Goal: Task Accomplishment & Management: Use online tool/utility

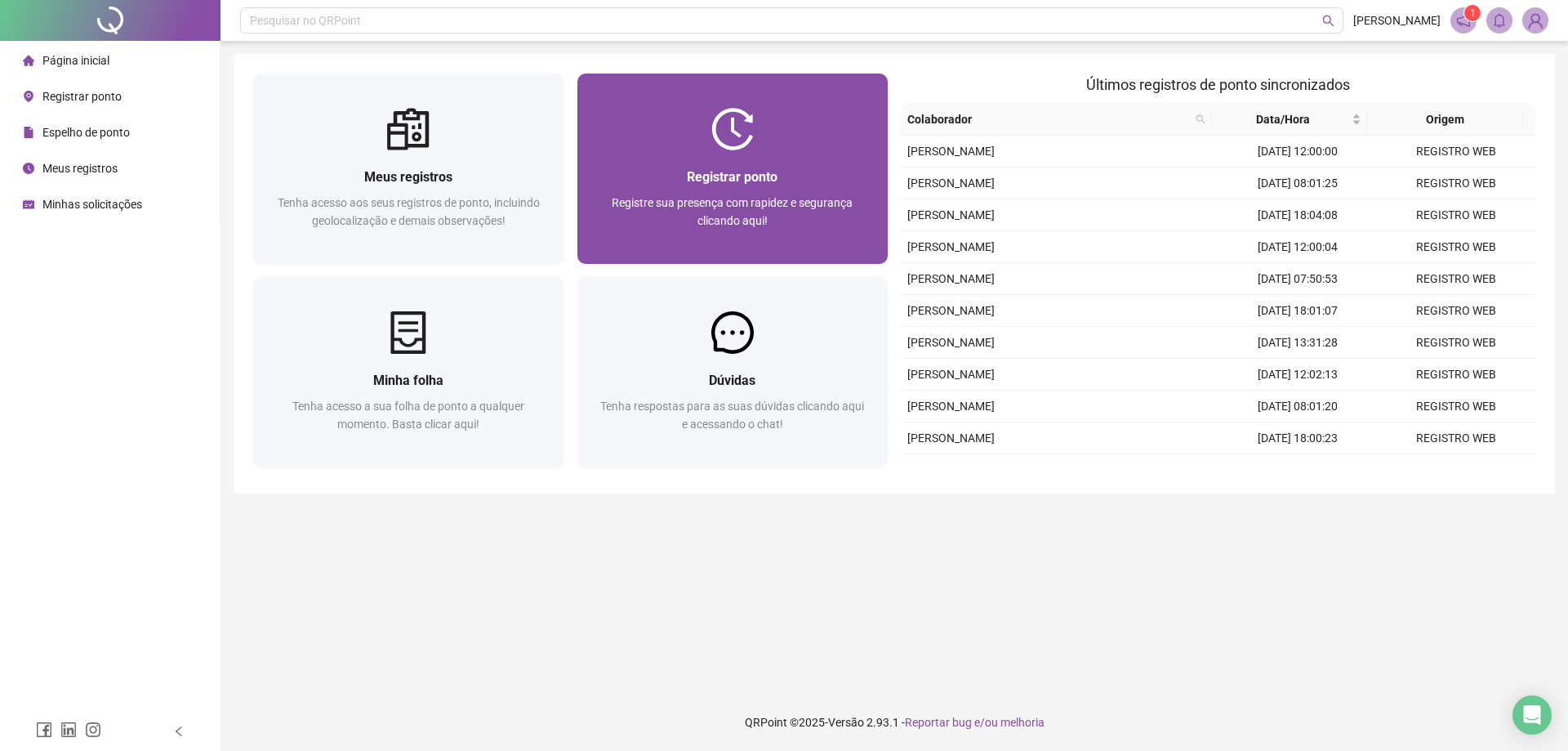
click at [674, 176] on div "Registrar ponto" at bounding box center [733, 177] width 272 height 20
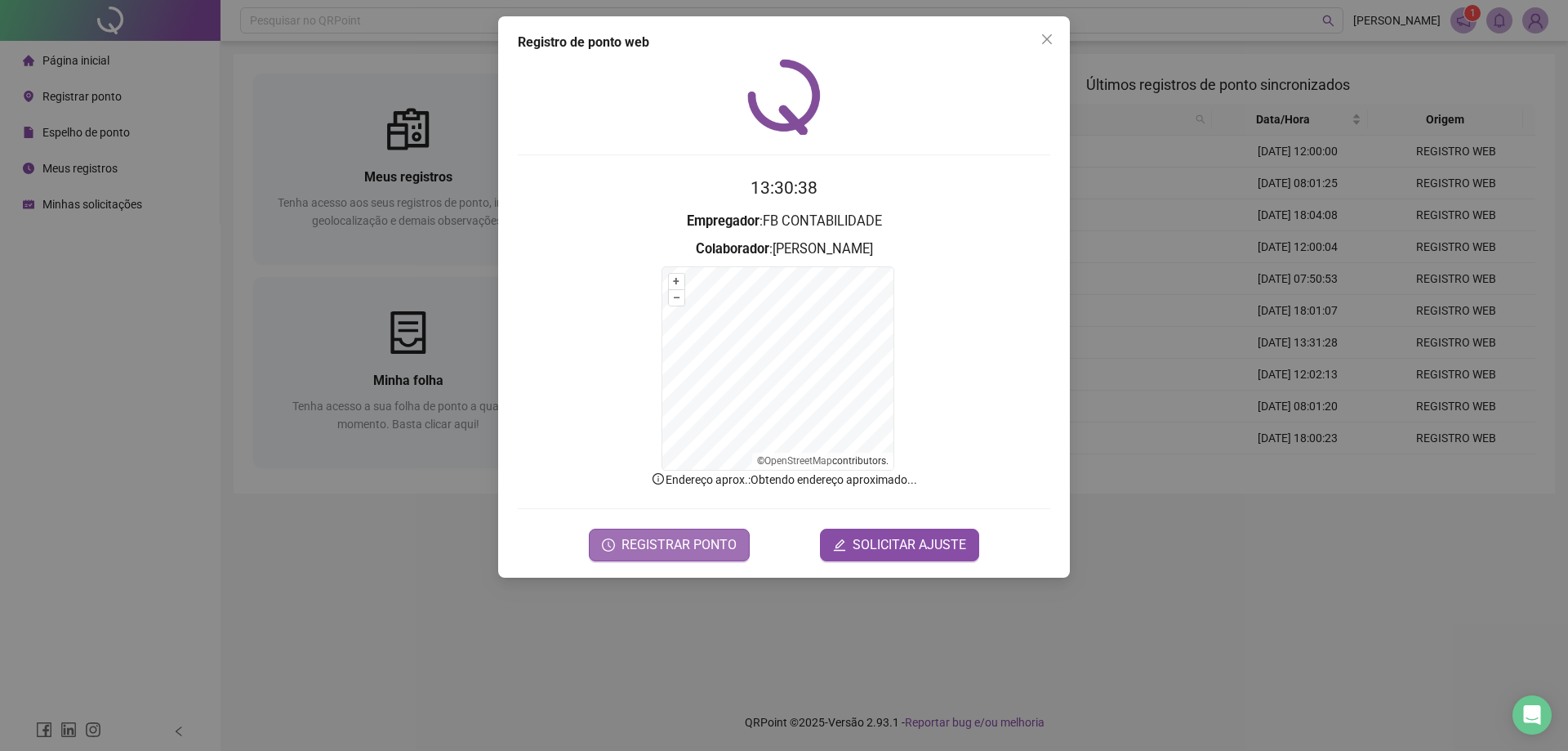
click at [648, 538] on span "REGISTRAR PONTO" at bounding box center [679, 544] width 115 height 19
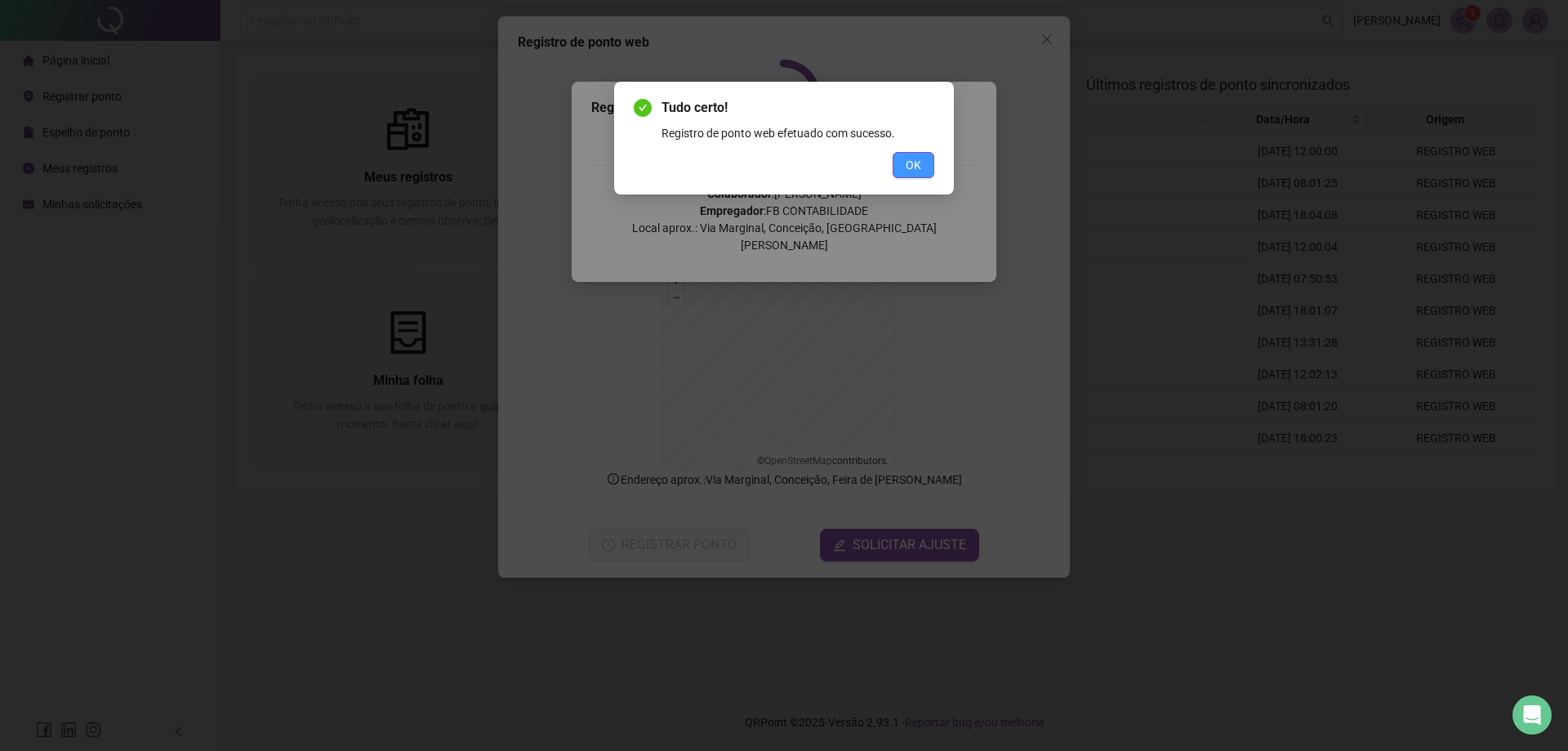
click at [915, 154] on button "OK" at bounding box center [913, 164] width 42 height 26
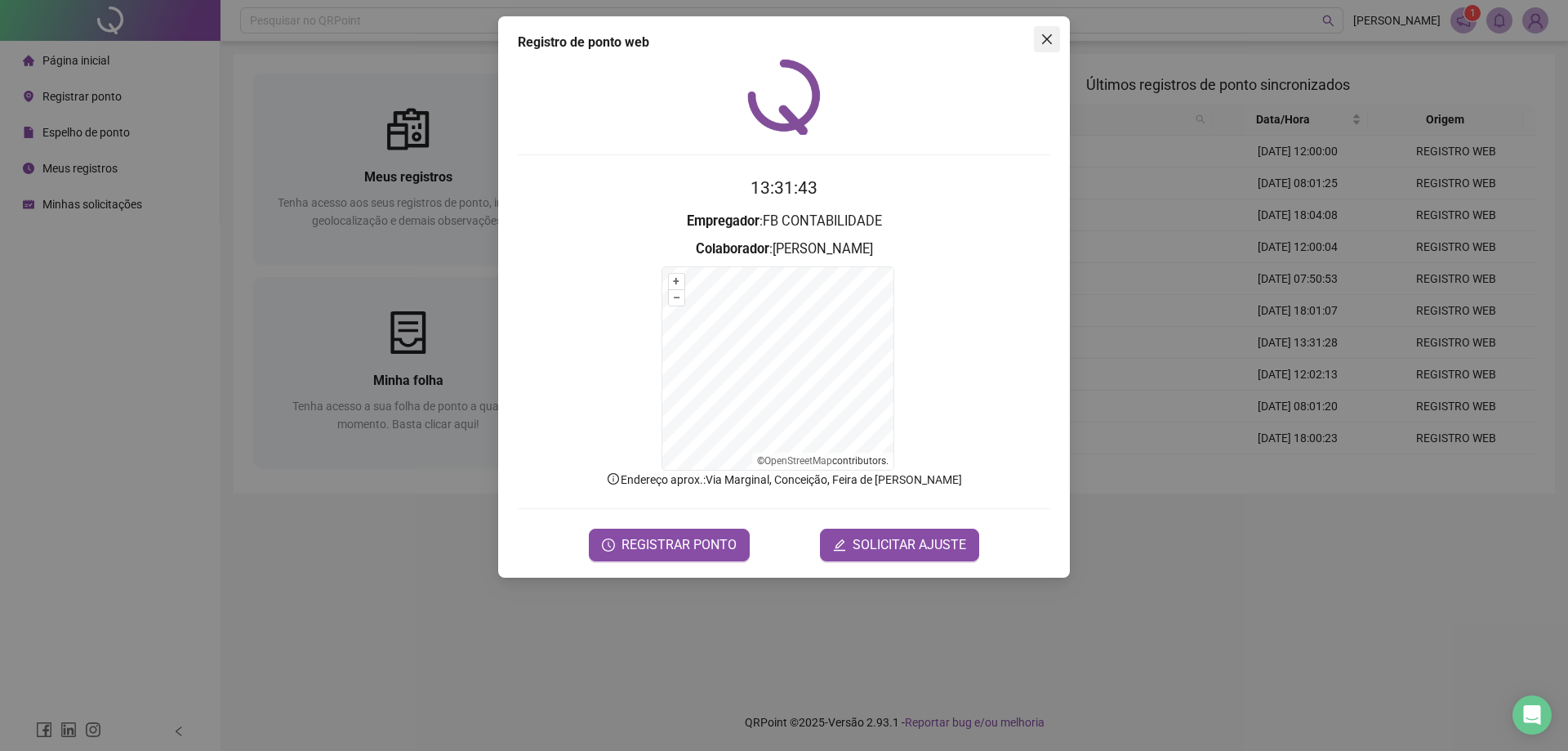
click at [1050, 43] on icon "close" at bounding box center [1047, 39] width 10 height 10
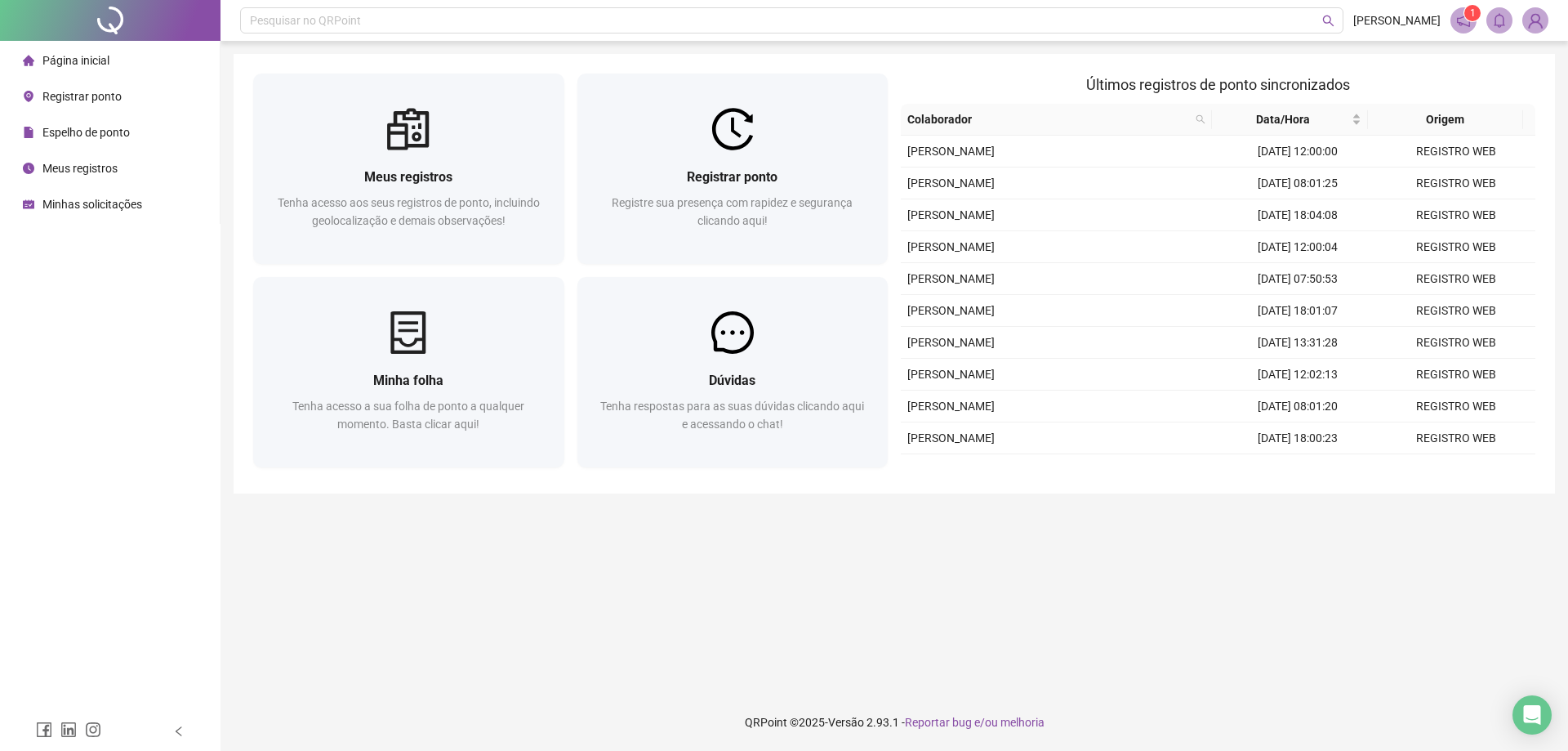
click at [1470, 24] on icon "notification" at bounding box center [1464, 21] width 13 height 13
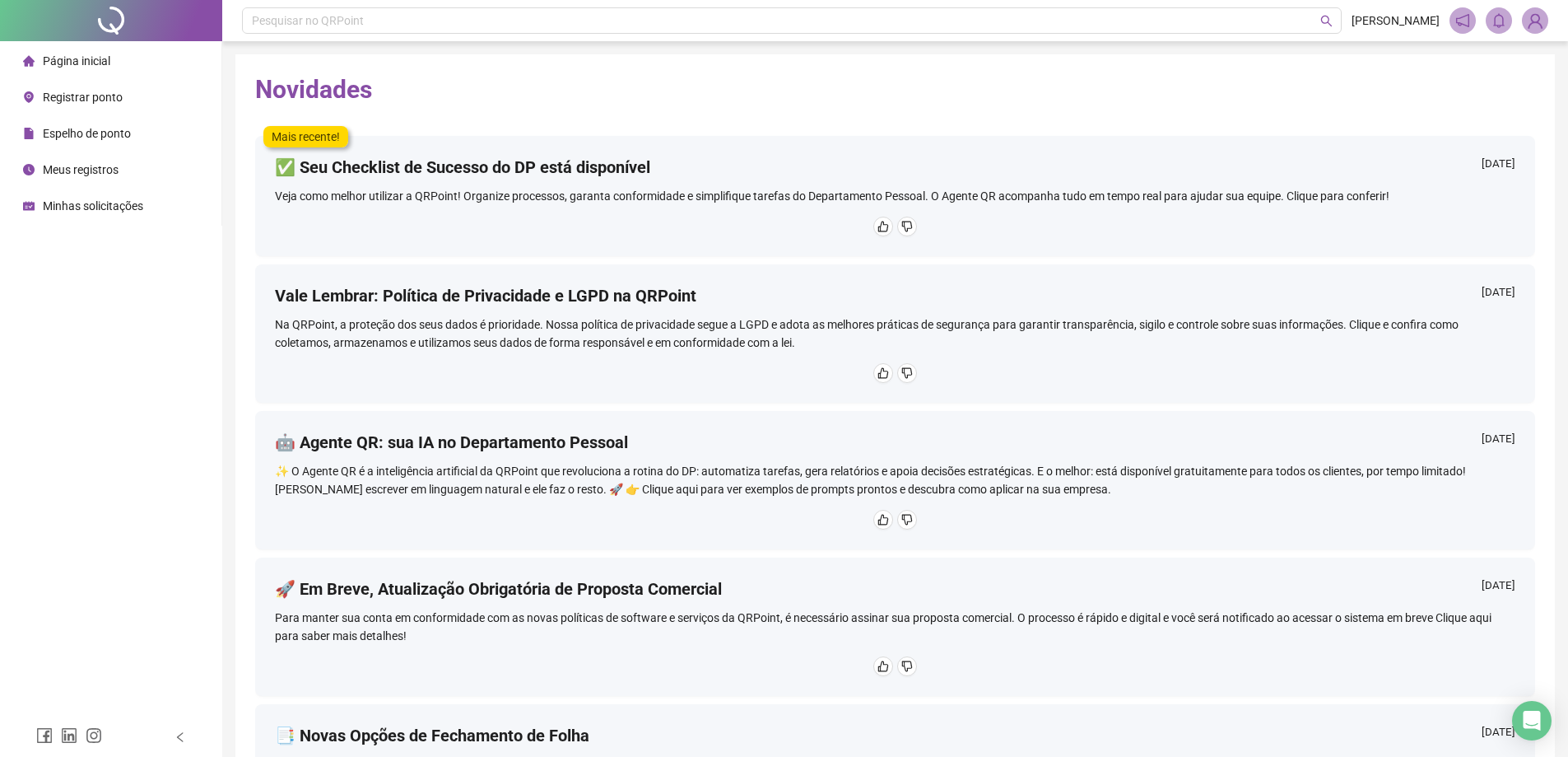
click at [108, 161] on div "Meus registros" at bounding box center [71, 169] width 96 height 33
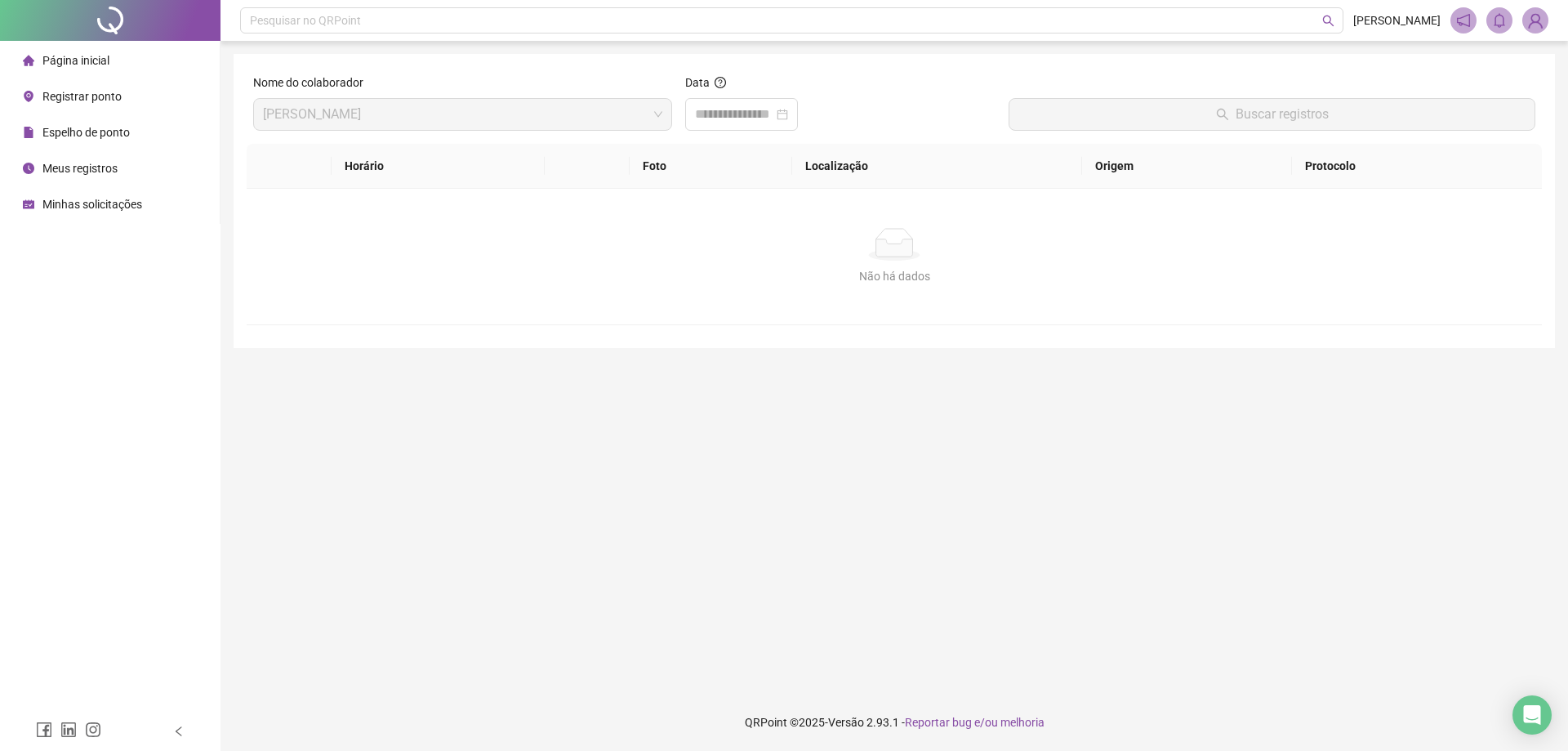
click at [102, 68] on div "Página inicial" at bounding box center [66, 60] width 87 height 33
